Goal: Task Accomplishment & Management: Use online tool/utility

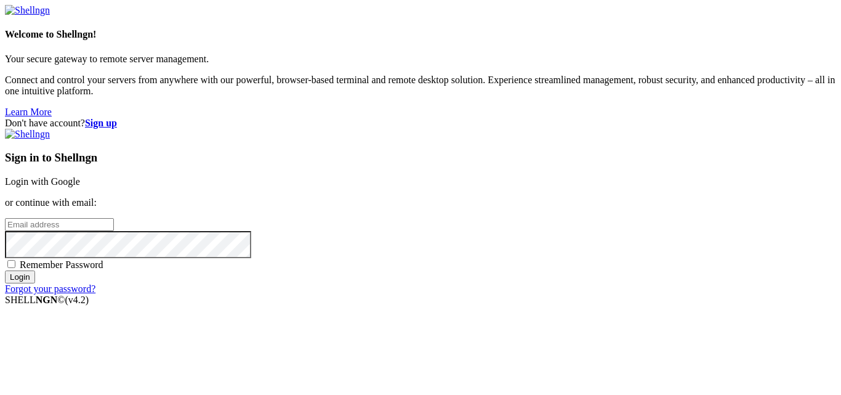
click at [80, 176] on link "Login with Google" at bounding box center [42, 181] width 75 height 10
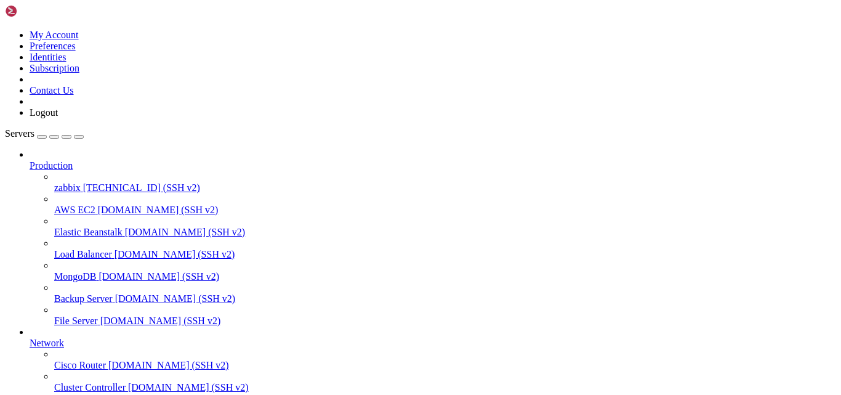
scroll to position [10963, 0]
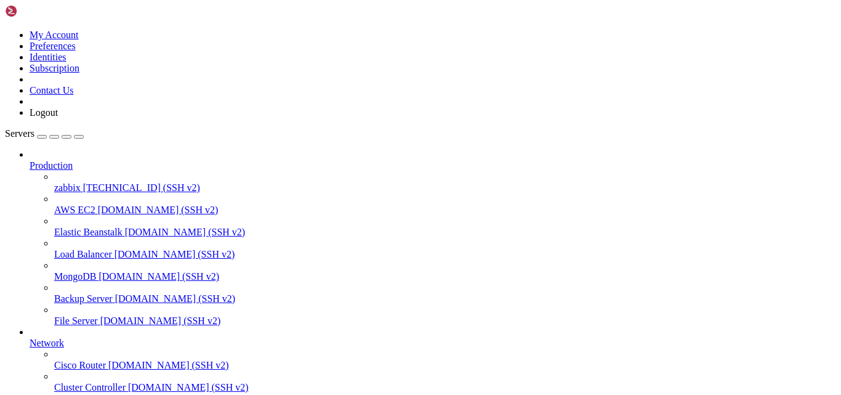
scroll to position [11277, 0]
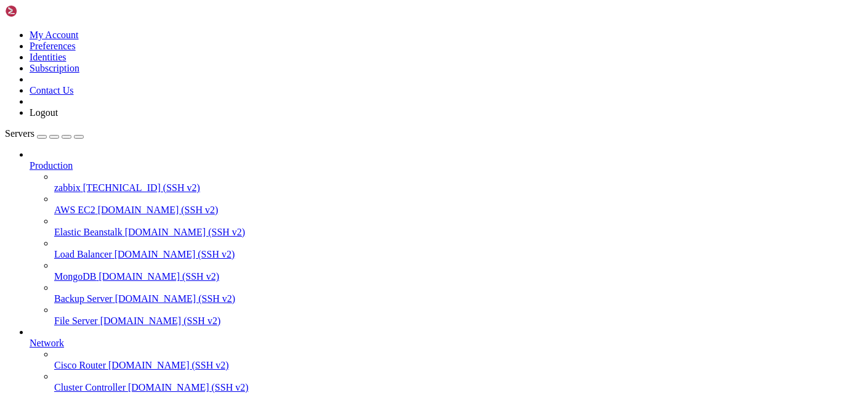
scroll to position [11413, 0]
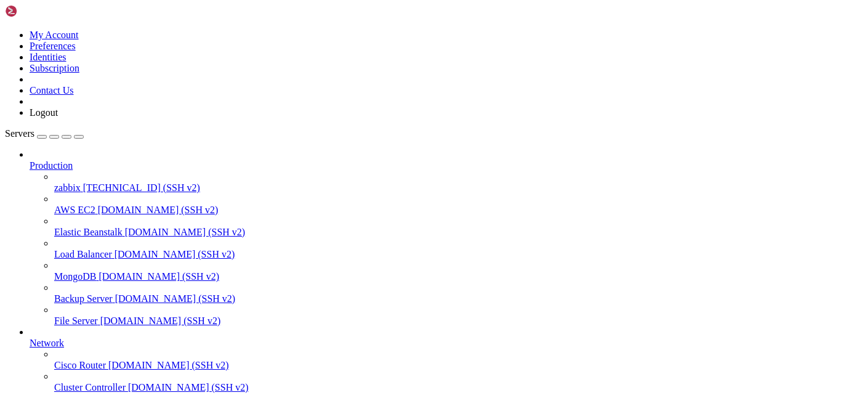
scroll to position [11633, 0]
drag, startPoint x: 49, startPoint y: 966, endPoint x: 237, endPoint y: 878, distance: 206.9
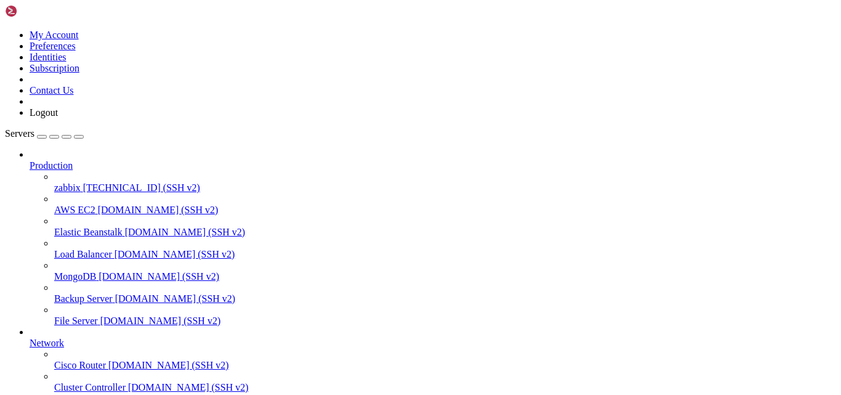
copy x-row "zabbix_agent2.log"
